Goal: Task Accomplishment & Management: Manage account settings

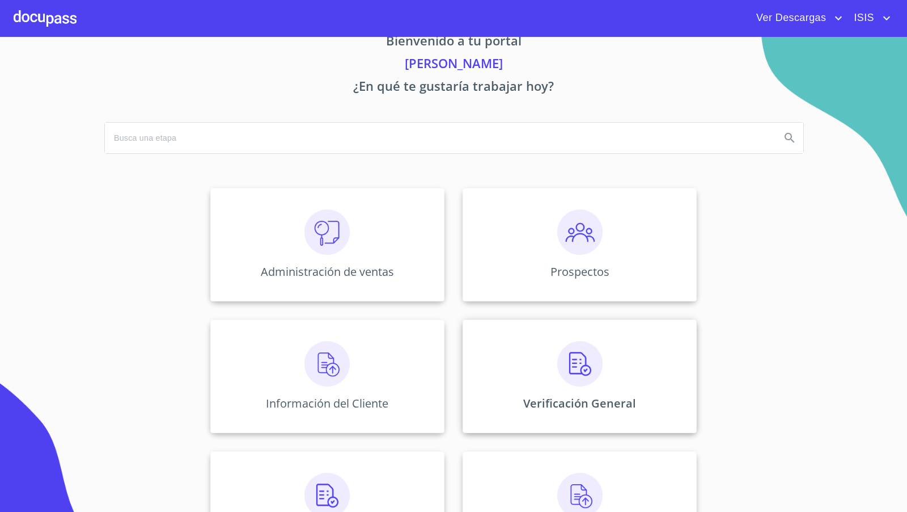
scroll to position [36, 0]
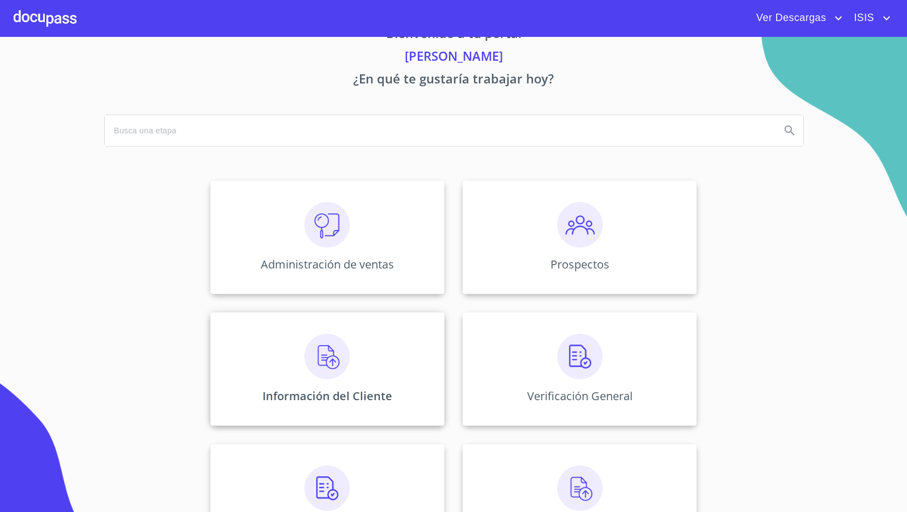
click at [337, 371] on img at bounding box center [327, 355] width 45 height 45
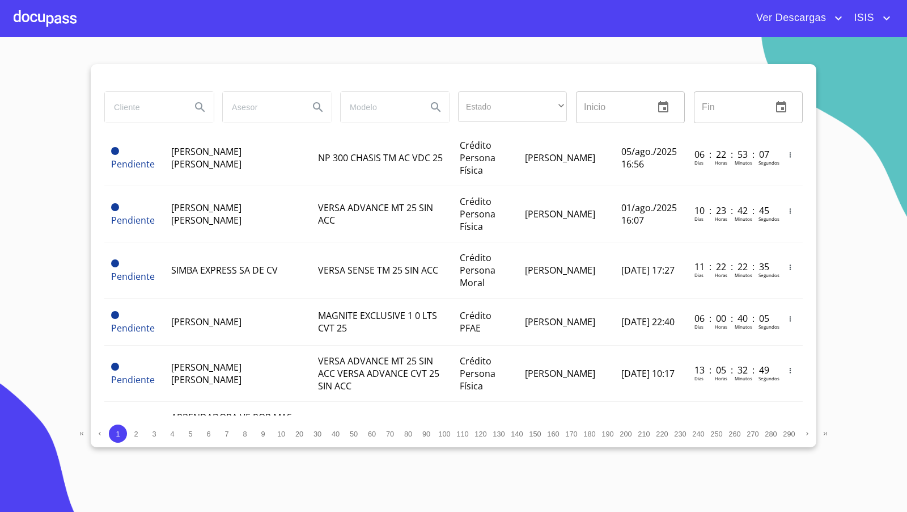
scroll to position [373, 0]
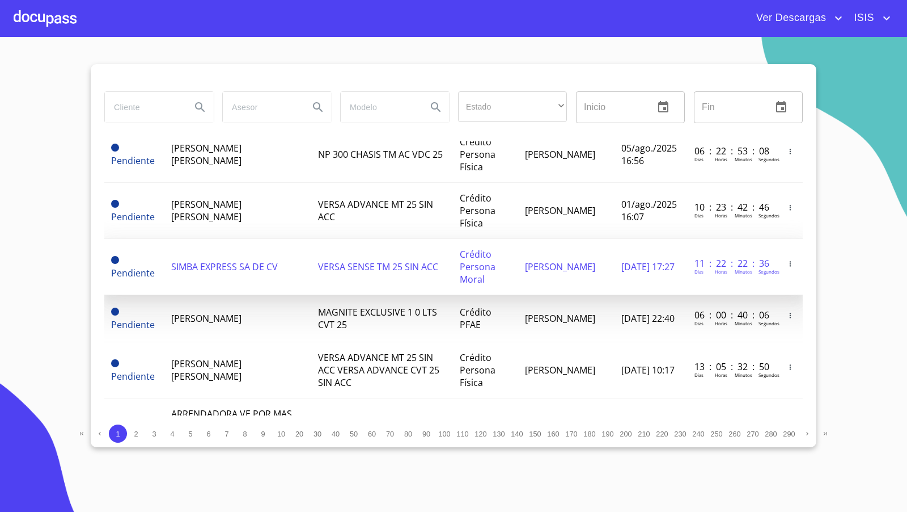
click at [264, 262] on span "SIMBA EXPRESS SA DE CV" at bounding box center [224, 266] width 107 height 12
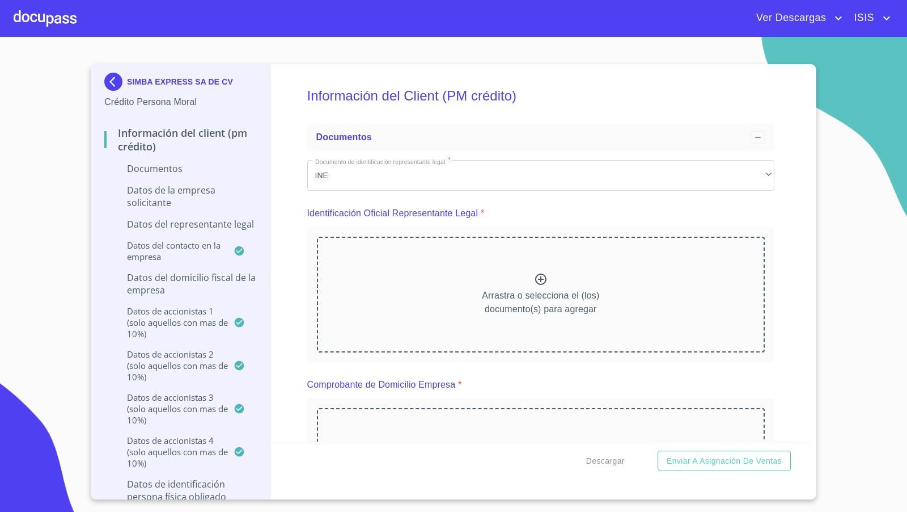
click at [46, 16] on div at bounding box center [45, 18] width 63 height 36
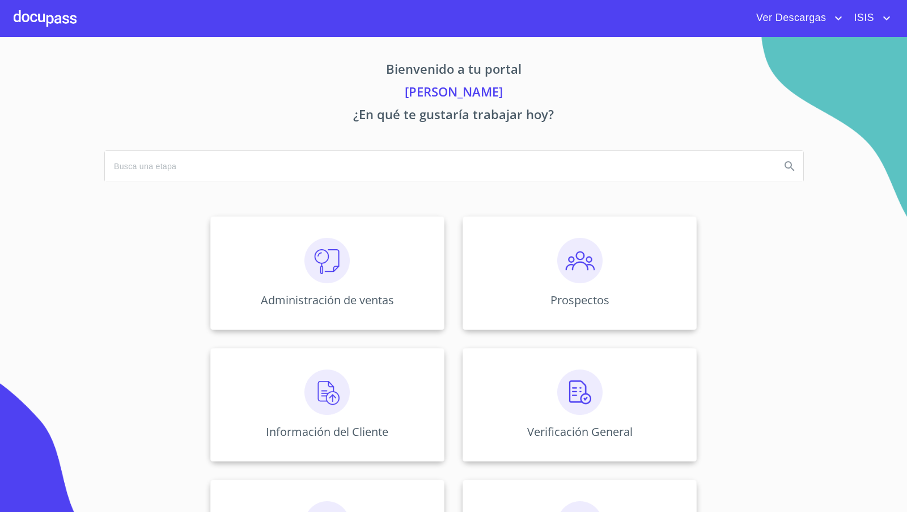
click at [883, 20] on icon "account of current user" at bounding box center [887, 18] width 14 height 14
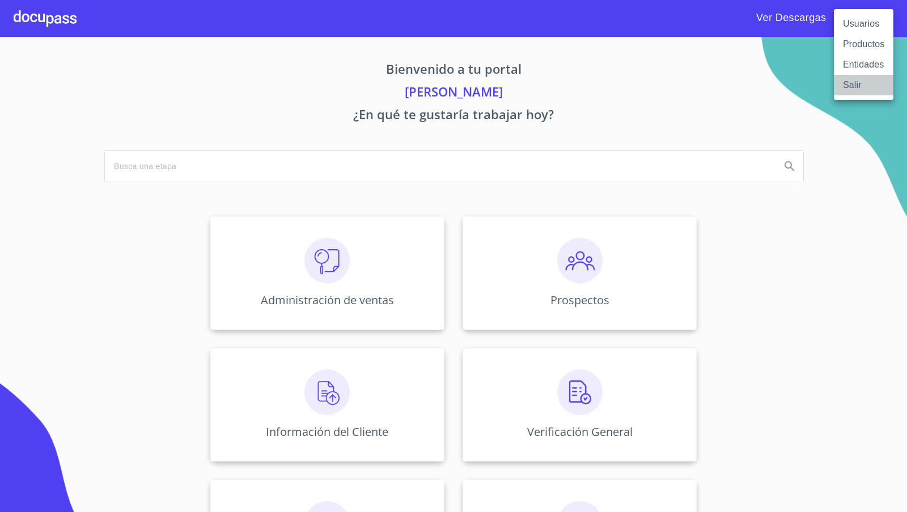
click at [856, 85] on li "Salir" at bounding box center [864, 85] width 60 height 20
